Goal: Complete application form: Complete application form

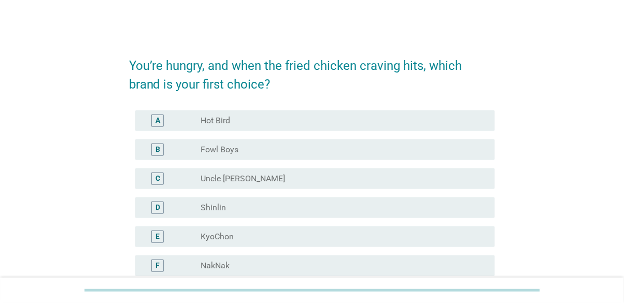
click at [156, 120] on div "A" at bounding box center [158, 120] width 5 height 11
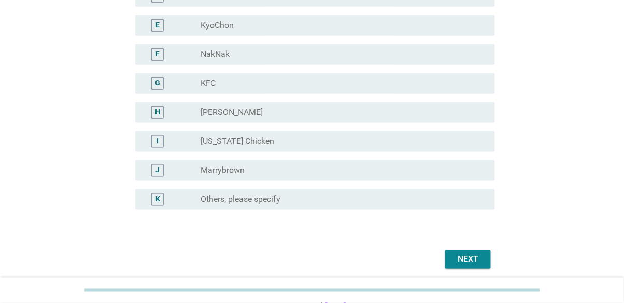
scroll to position [215, 0]
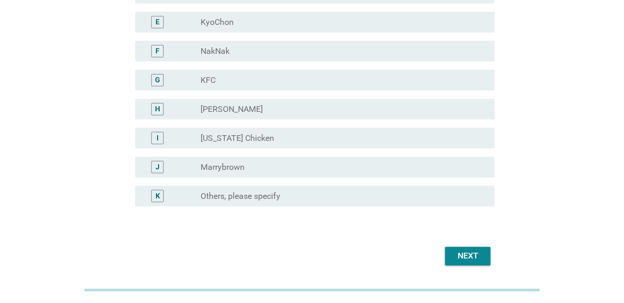
click at [474, 260] on div "Next" at bounding box center [468, 256] width 29 height 12
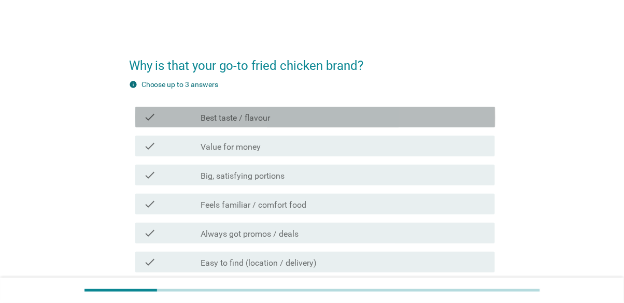
click at [143, 124] on div "check check_box_outline_blank Best taste / flavour" at bounding box center [315, 117] width 360 height 21
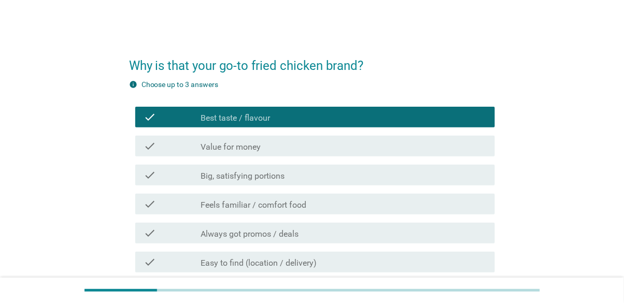
click at [149, 176] on icon "check" at bounding box center [150, 175] width 12 height 12
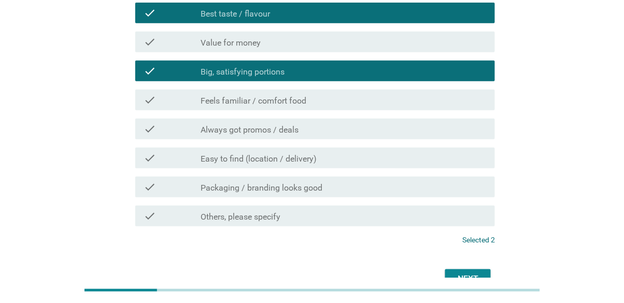
scroll to position [104, 0]
click at [475, 274] on div "Next" at bounding box center [468, 279] width 29 height 12
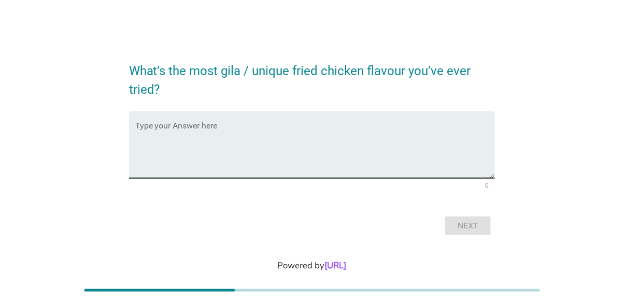
click at [145, 173] on textarea "Type your Answer here" at bounding box center [315, 151] width 360 height 54
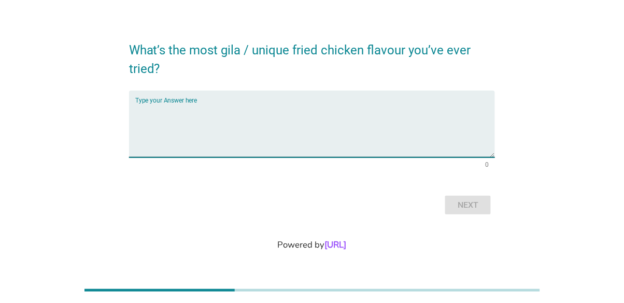
scroll to position [50, 0]
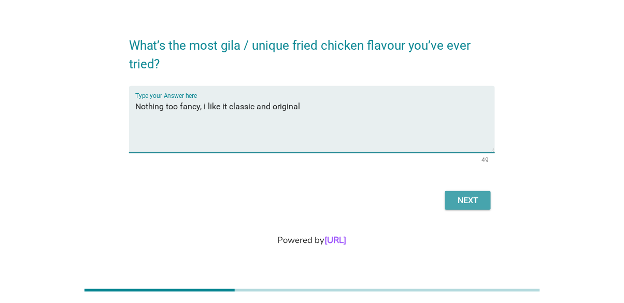
type textarea "Nothing too fancy, i like it classic and original"
click at [478, 199] on div "Next" at bounding box center [468, 200] width 29 height 12
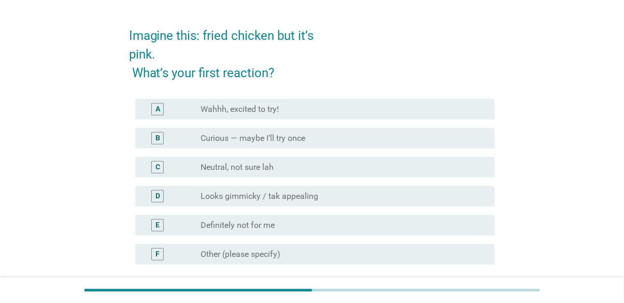
scroll to position [25, 0]
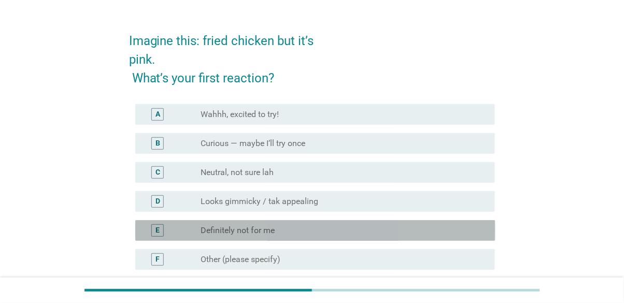
click at [159, 227] on div "E" at bounding box center [158, 230] width 4 height 11
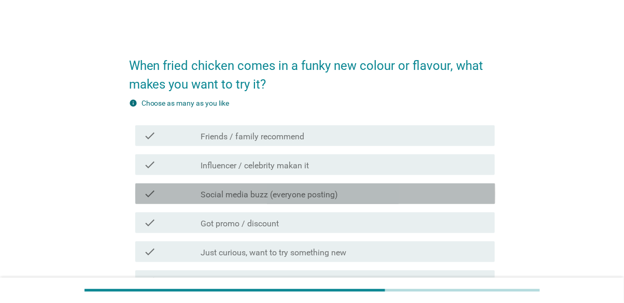
click at [146, 195] on icon "check" at bounding box center [150, 194] width 12 height 12
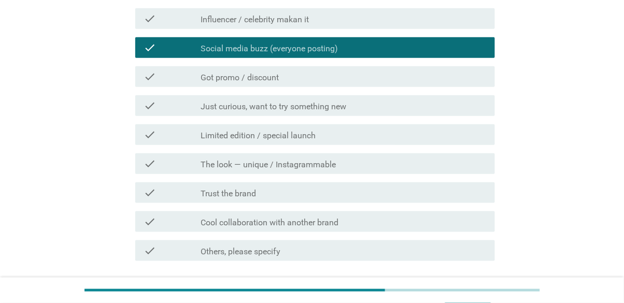
scroll to position [147, 0]
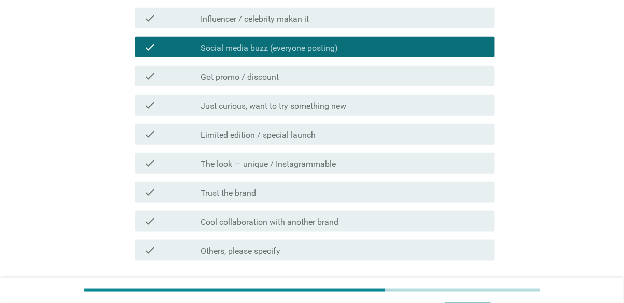
click at [471, 303] on div "Next" at bounding box center [468, 298] width 29 height 12
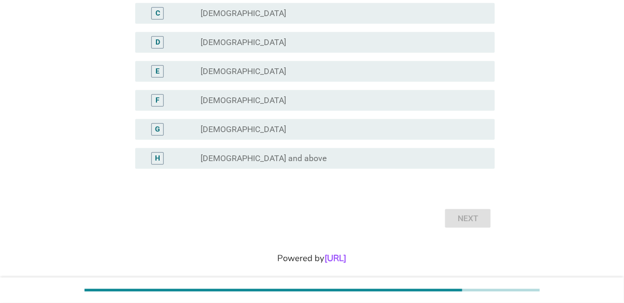
scroll to position [0, 0]
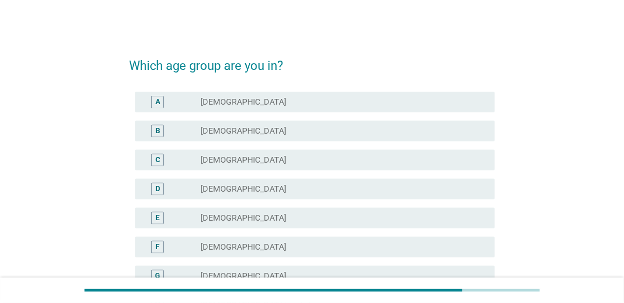
click at [152, 226] on div "E radio_button_unchecked [DEMOGRAPHIC_DATA]" at bounding box center [315, 218] width 360 height 21
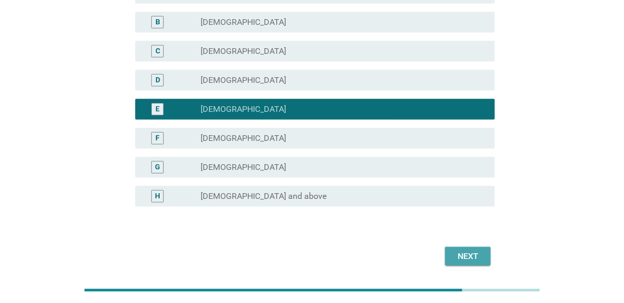
scroll to position [104, 0]
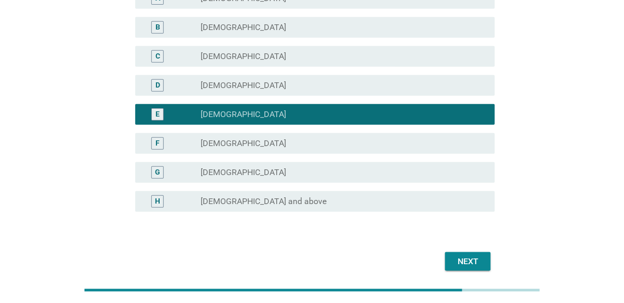
click at [472, 264] on div "Next" at bounding box center [468, 262] width 29 height 12
